Goal: Task Accomplishment & Management: Use online tool/utility

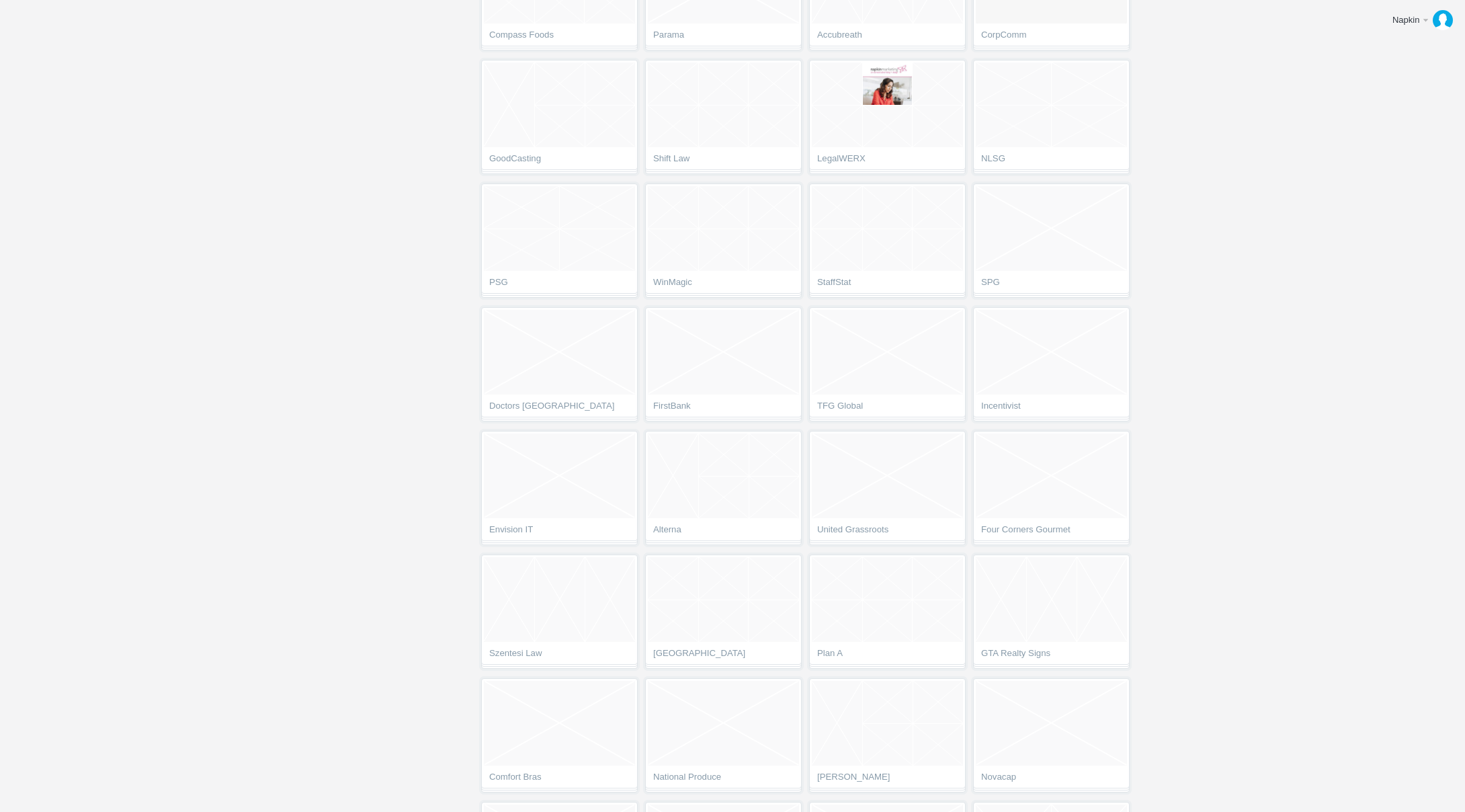
scroll to position [3450, 0]
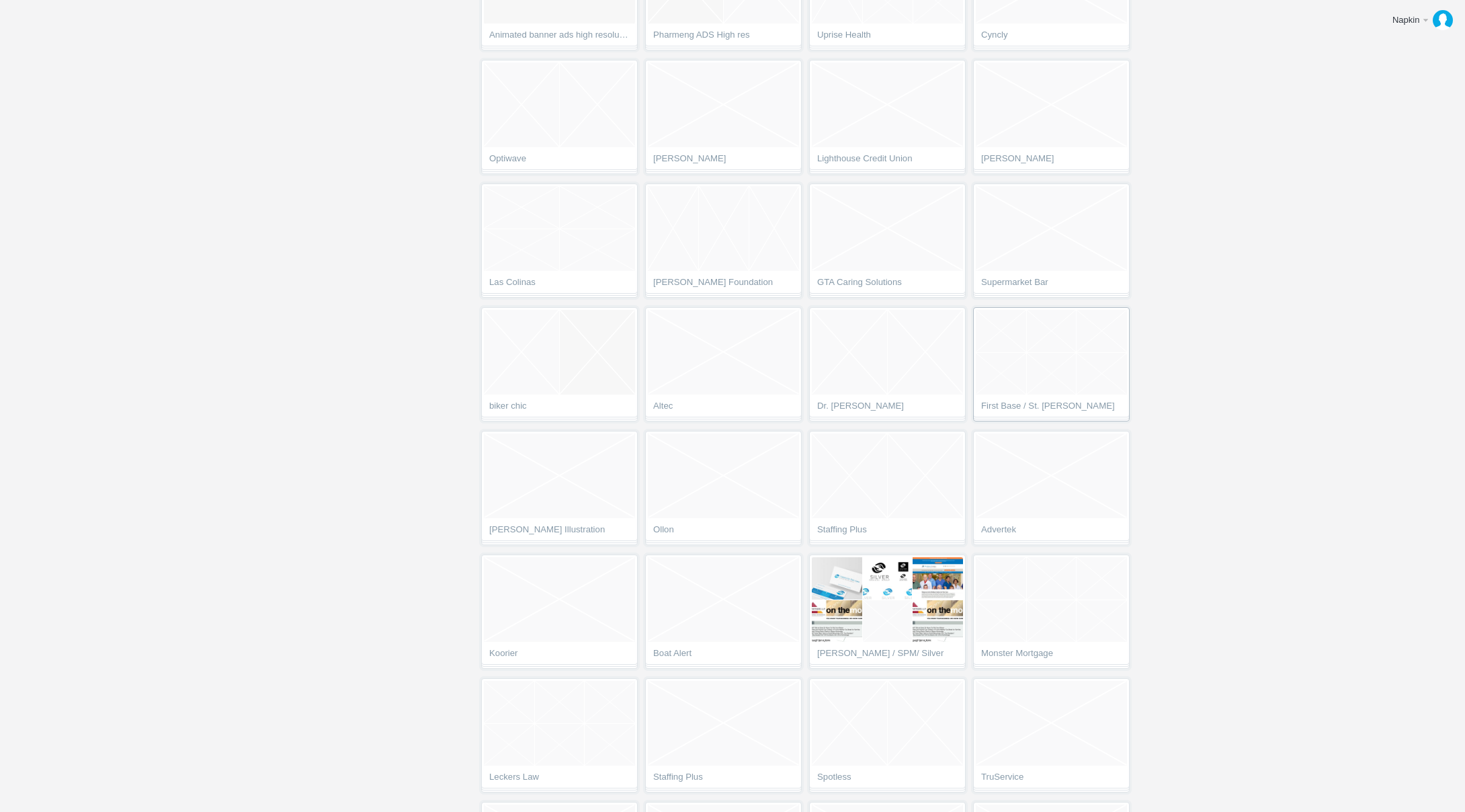
click at [1023, 402] on span "First Base / St. [PERSON_NAME]" at bounding box center [1052, 408] width 141 height 14
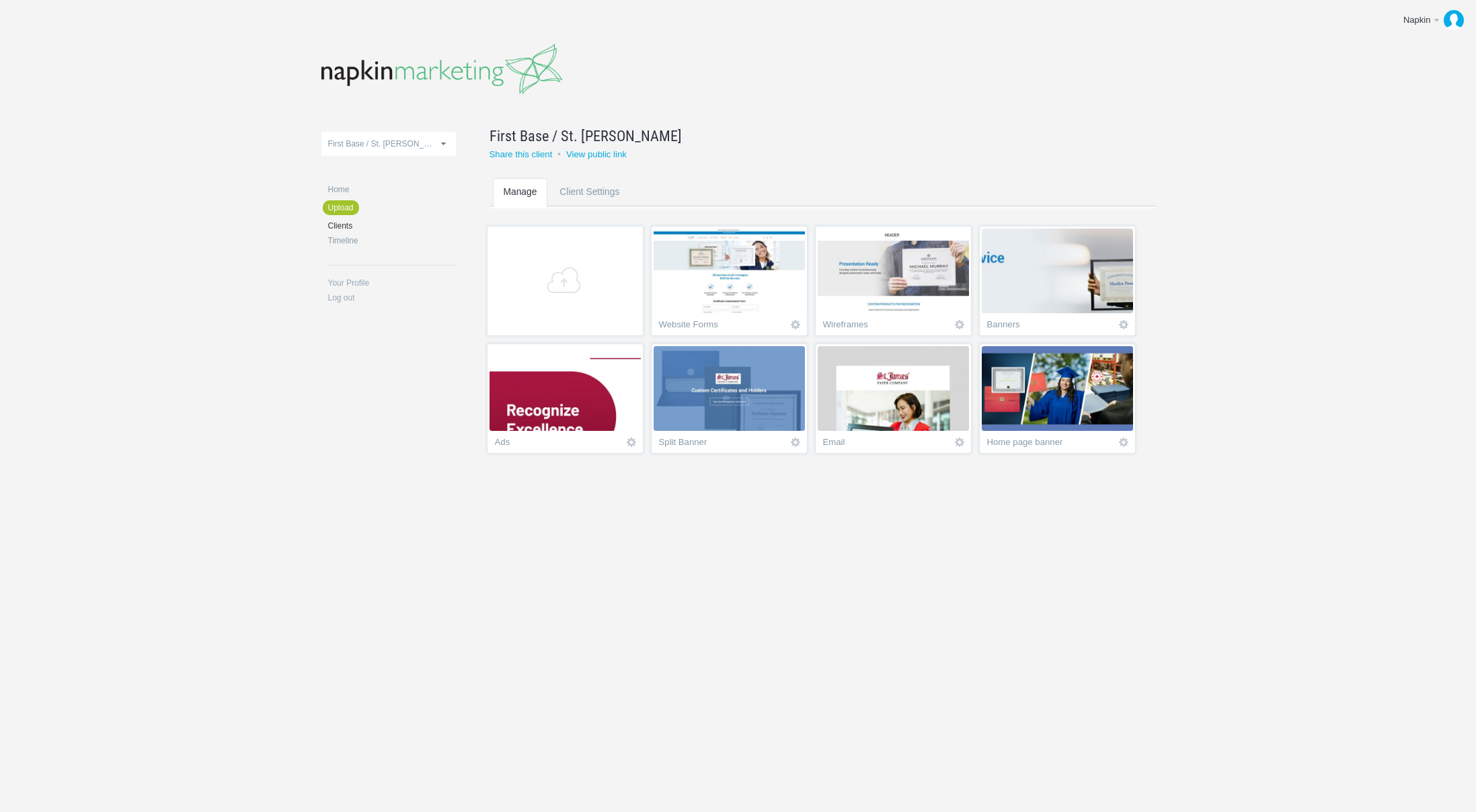
click at [780, 529] on body "Napkin Edit profile Log out Upload DodickLandau NM Client Email Portfolio Email…" at bounding box center [738, 406] width 1476 height 812
click at [604, 522] on div "DodickLandau NM Client Email Portfolio Email Campaigns SSC Seneca Alumni Creati…" at bounding box center [738, 261] width 834 height 523
click at [567, 297] on link "+" at bounding box center [565, 280] width 156 height 110
click at [596, 482] on span "Empty project" at bounding box center [565, 506] width 152 height 85
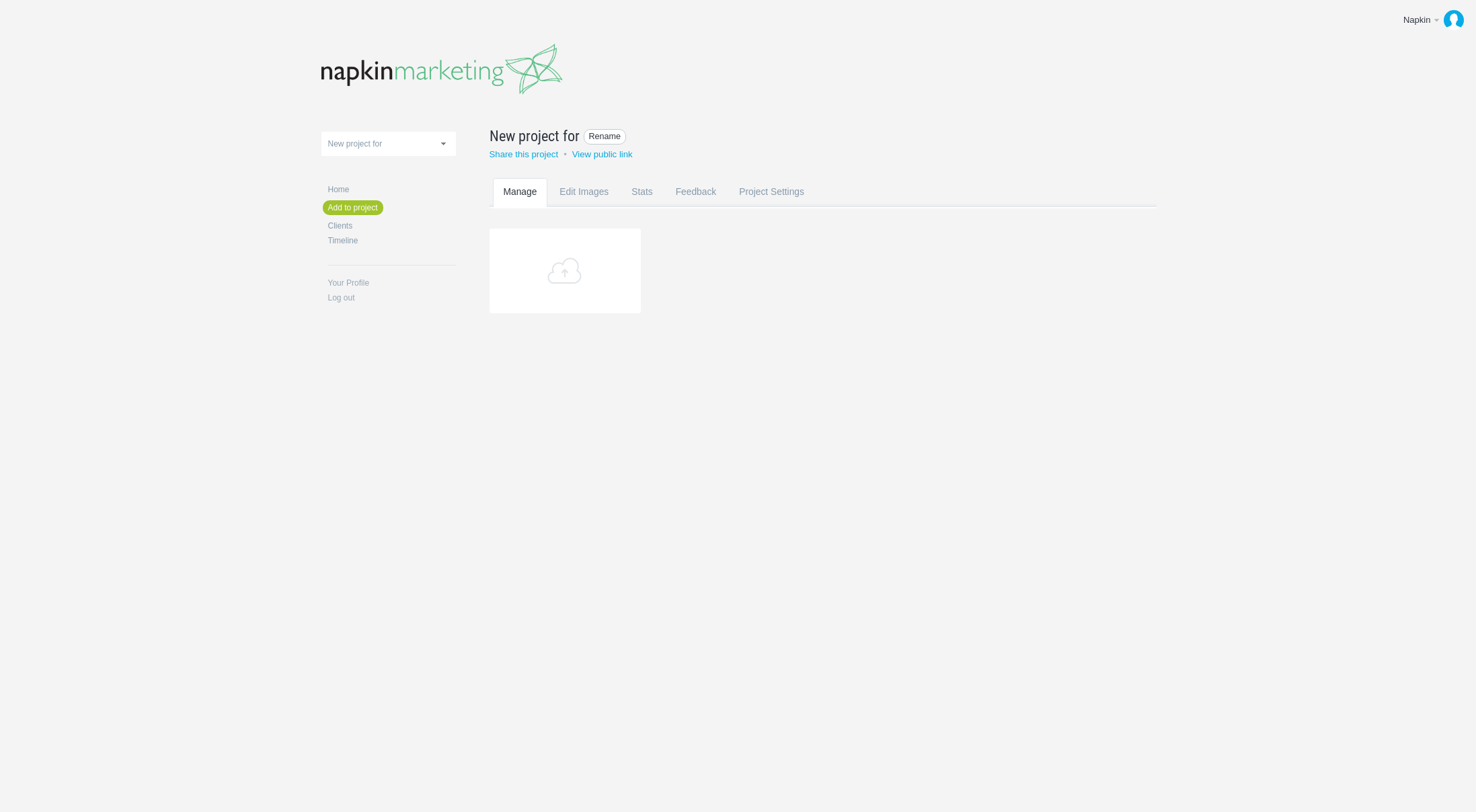
click at [617, 137] on span "Rename" at bounding box center [605, 137] width 43 height 16
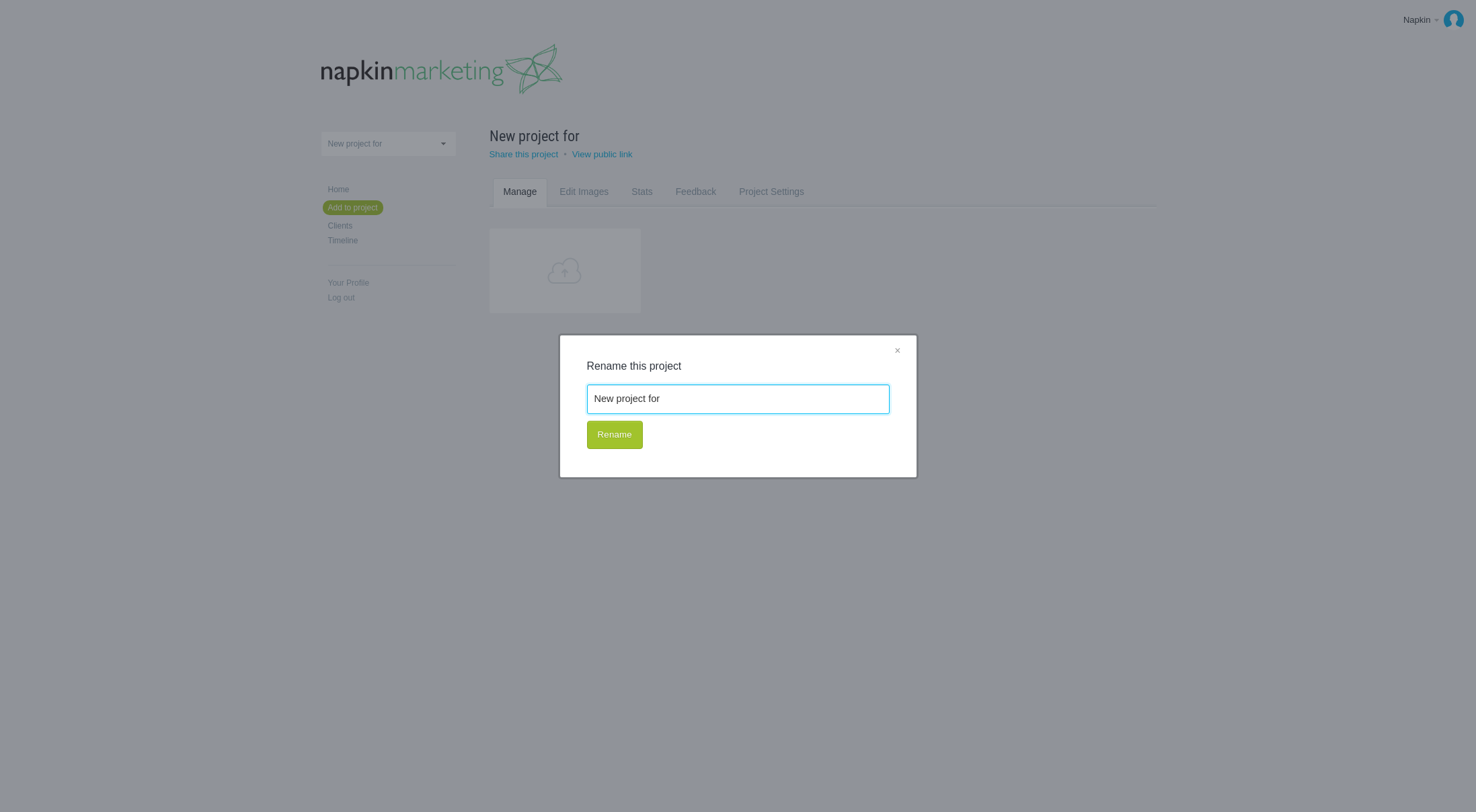
click at [665, 394] on input "New project for" at bounding box center [737, 399] width 302 height 29
drag, startPoint x: 552, startPoint y: 412, endPoint x: 555, endPoint y: 395, distance: 17.3
click at [531, 412] on div "× Rename this project New project for Rename" at bounding box center [738, 406] width 1476 height 812
drag, startPoint x: 674, startPoint y: 395, endPoint x: 564, endPoint y: 393, distance: 110.0
click at [564, 393] on div "× Rename this project New project for Rename" at bounding box center [738, 406] width 356 height 142
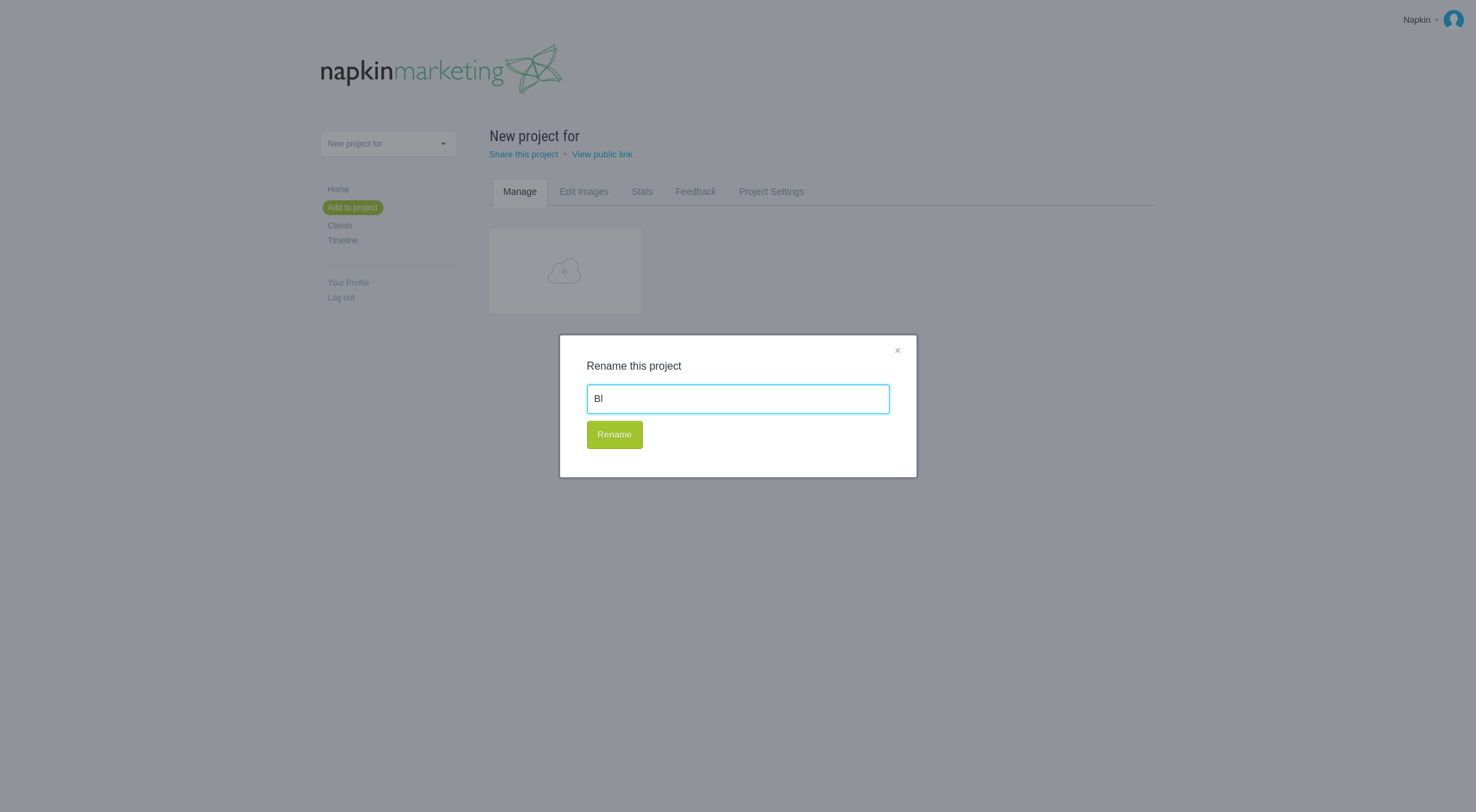
type input "B"
type input "Website"
click at [586, 421] on button "Rename" at bounding box center [614, 435] width 56 height 28
